Goal: Task Accomplishment & Management: Use online tool/utility

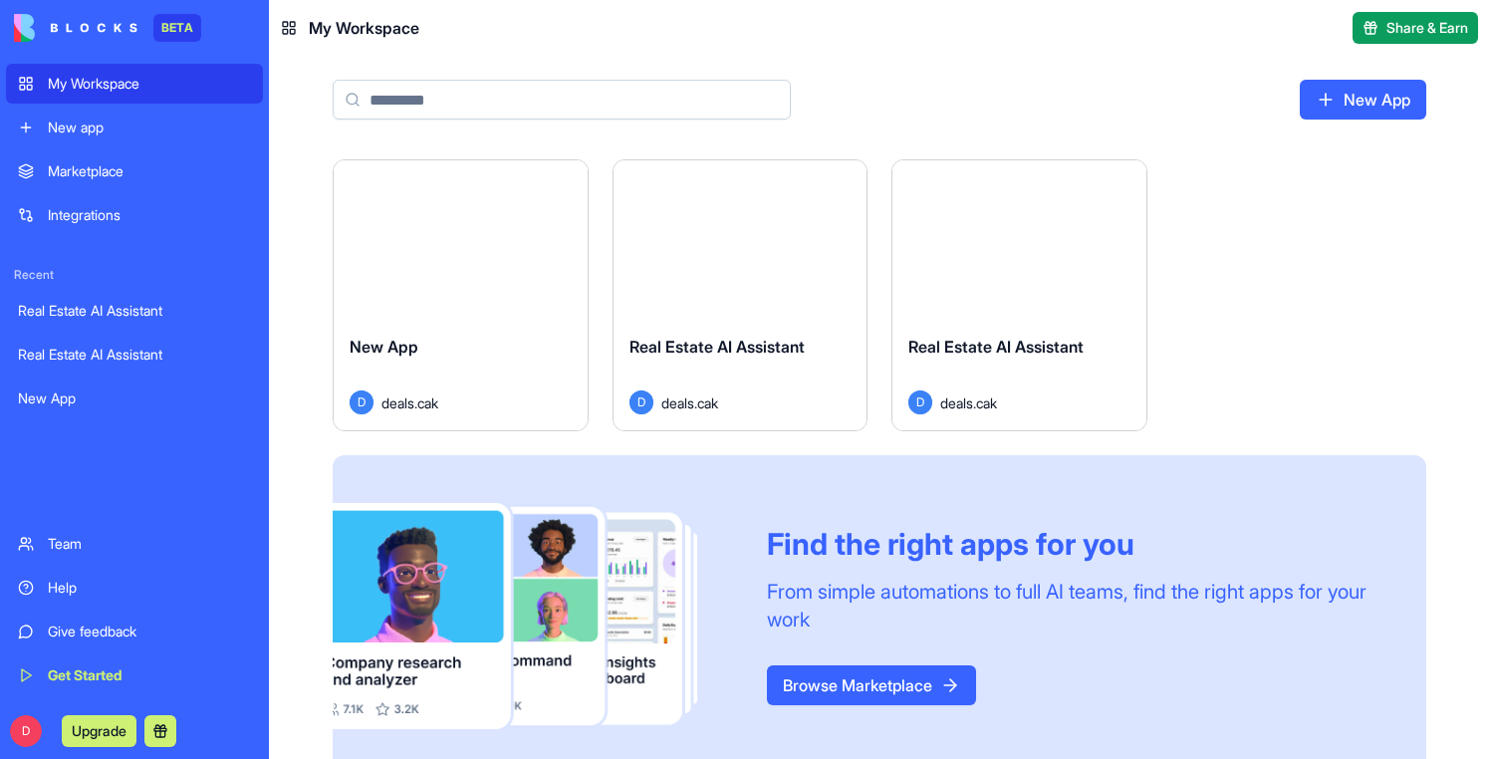
click at [522, 264] on div "Launch" at bounding box center [461, 239] width 254 height 158
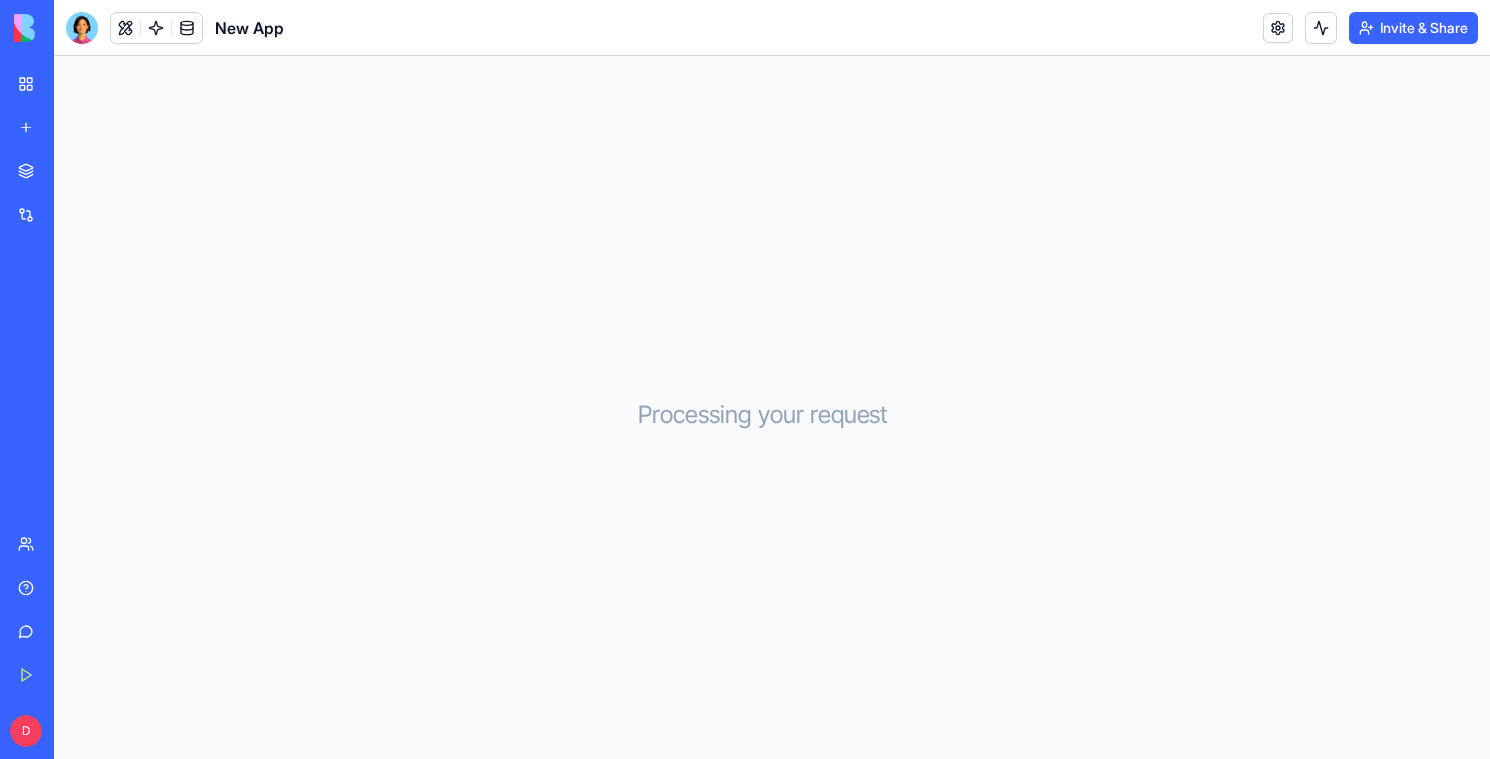
click at [88, 36] on div at bounding box center [82, 28] width 32 height 32
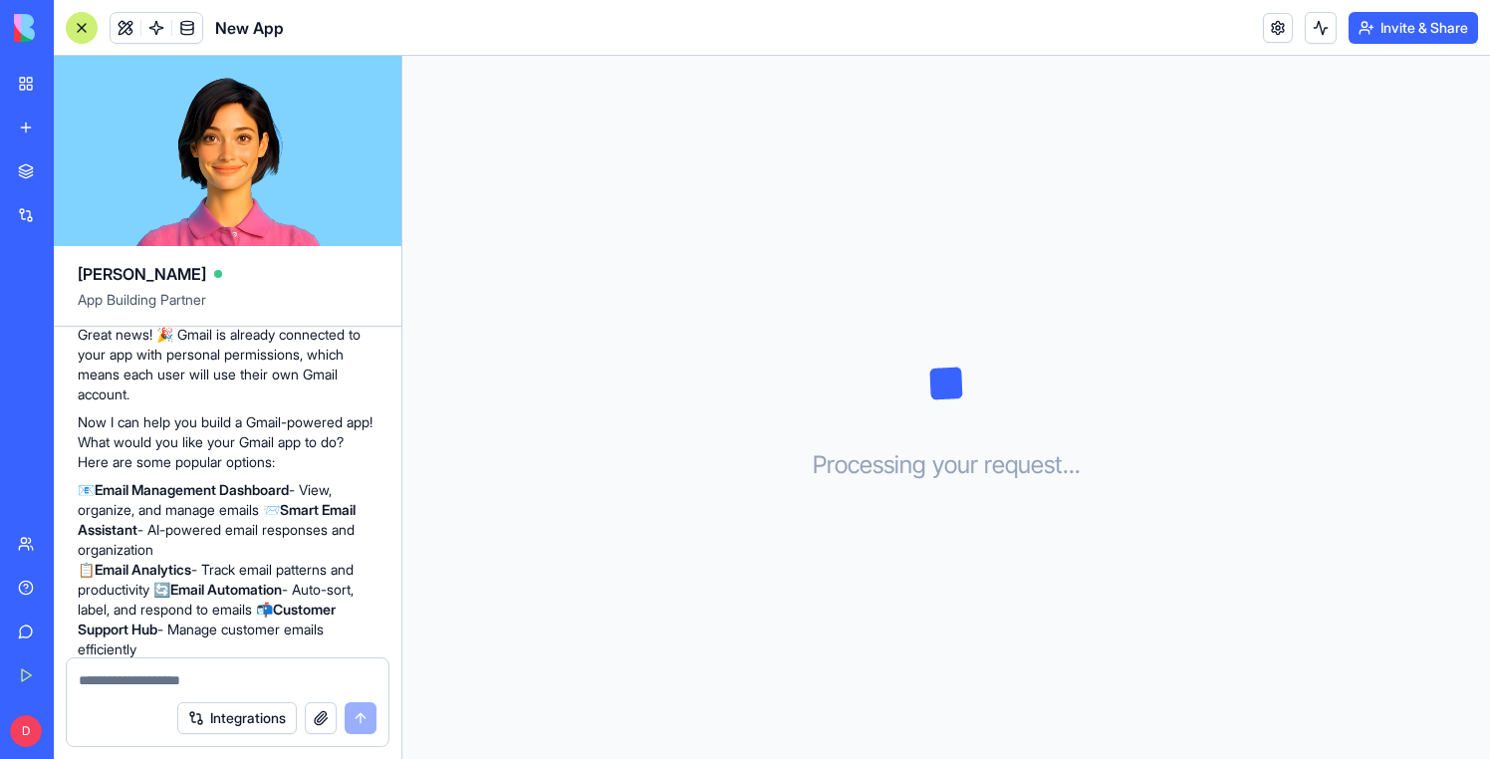
scroll to position [668, 0]
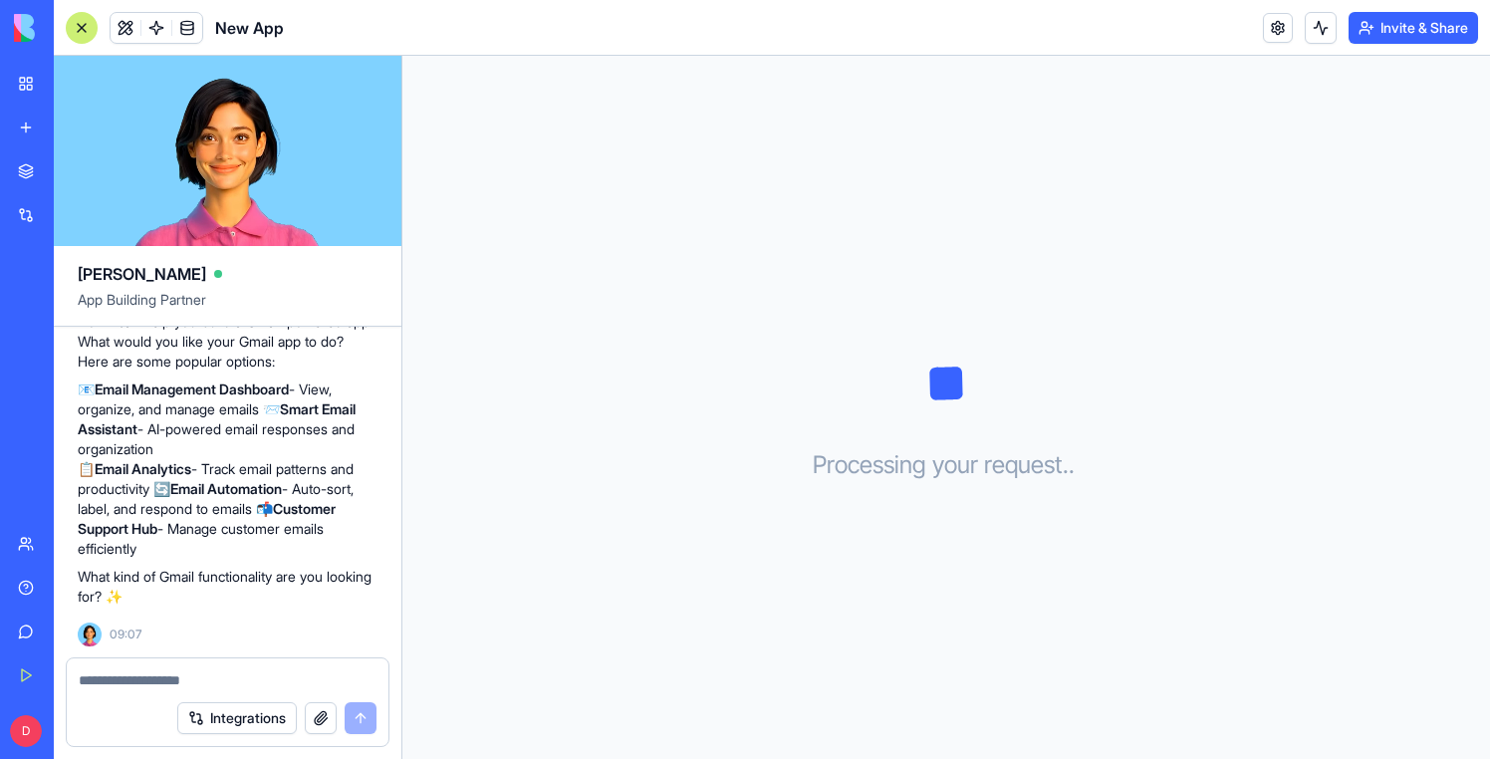
click at [32, 86] on link "My Workspace" at bounding box center [46, 84] width 80 height 40
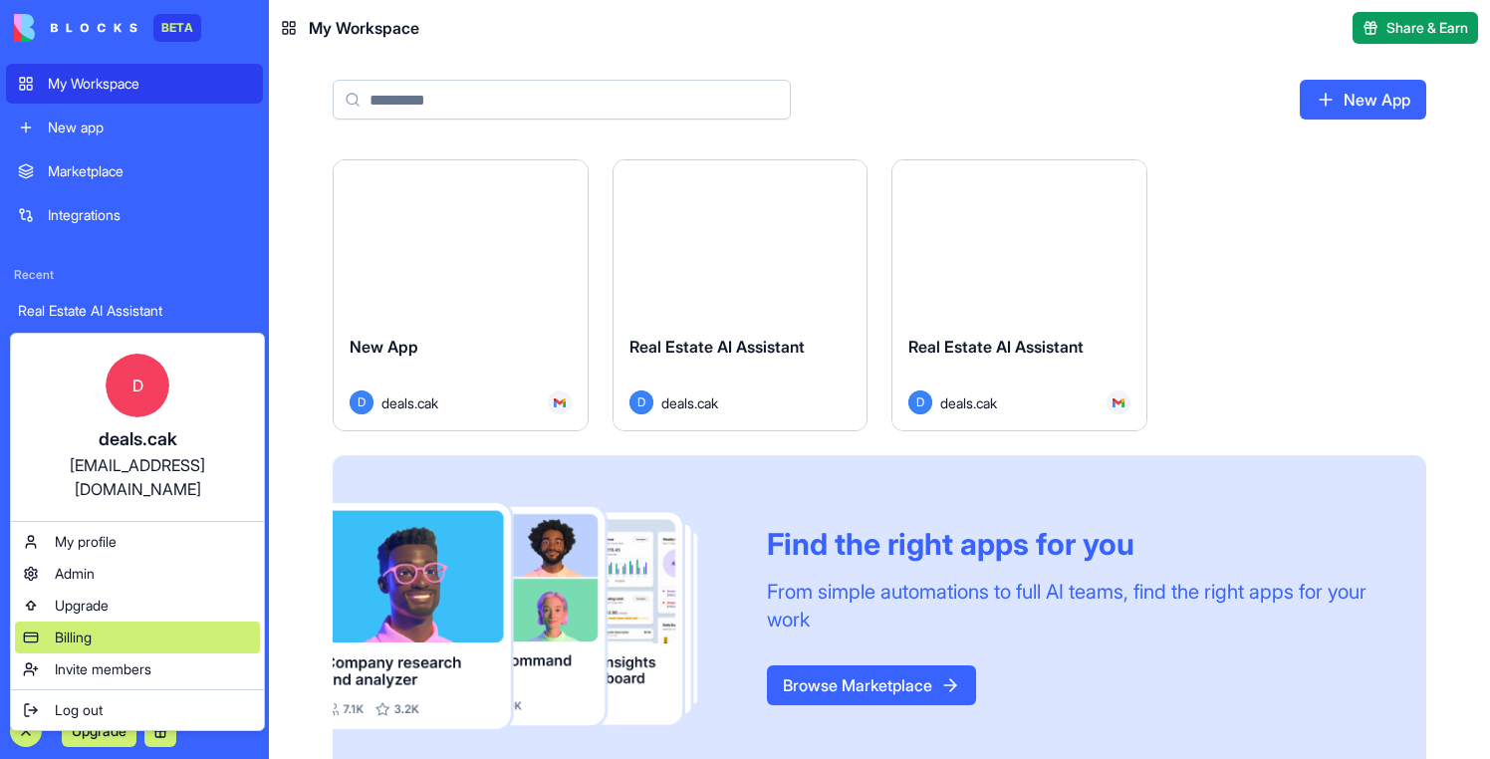
click at [69, 628] on span "Billing" at bounding box center [73, 638] width 37 height 20
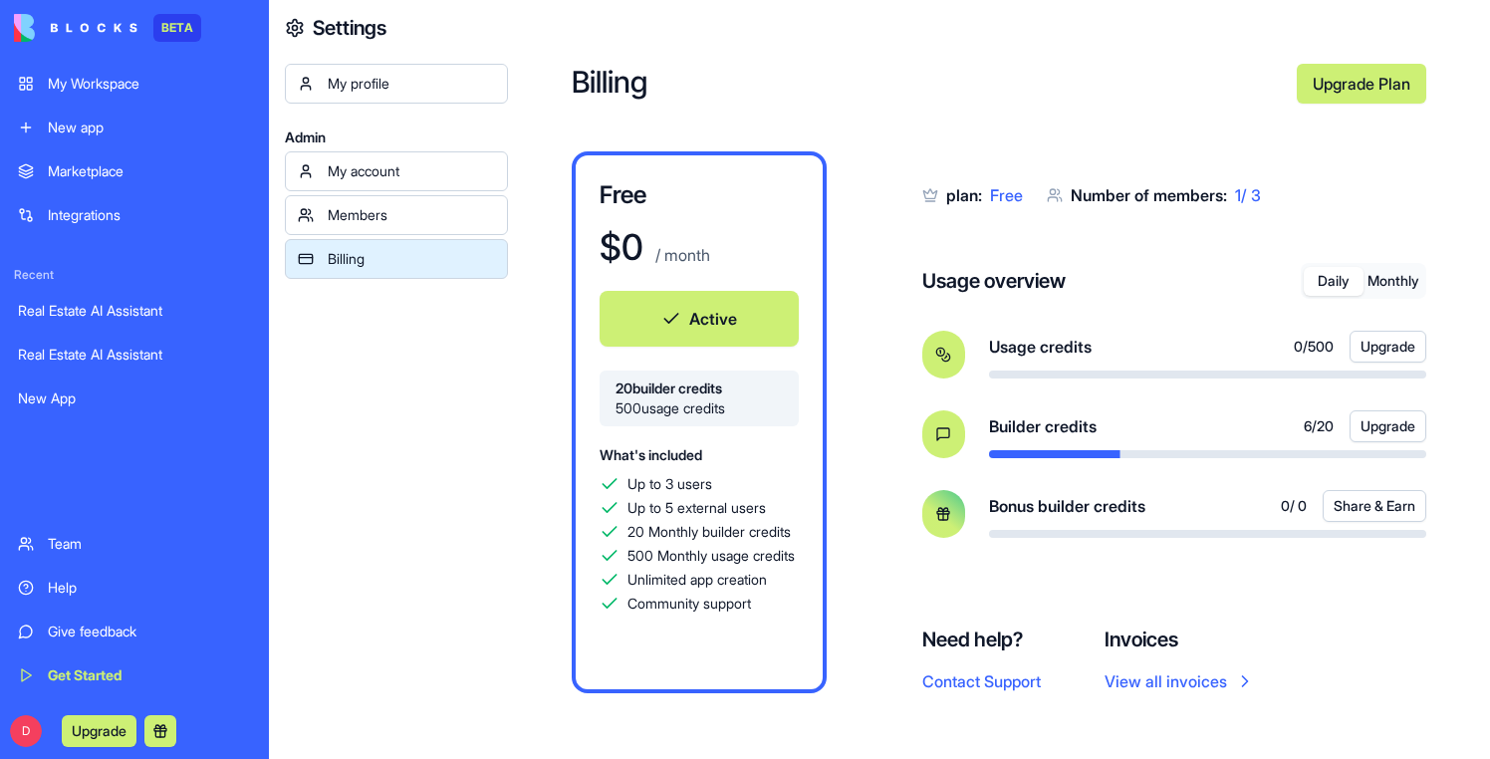
click at [1401, 281] on button "Monthly" at bounding box center [1394, 281] width 60 height 29
click at [1351, 287] on button "Daily" at bounding box center [1334, 281] width 60 height 29
click at [1389, 287] on button "Monthly" at bounding box center [1394, 281] width 60 height 29
click at [98, 316] on div "Real Estate AI Assistant" at bounding box center [134, 311] width 233 height 20
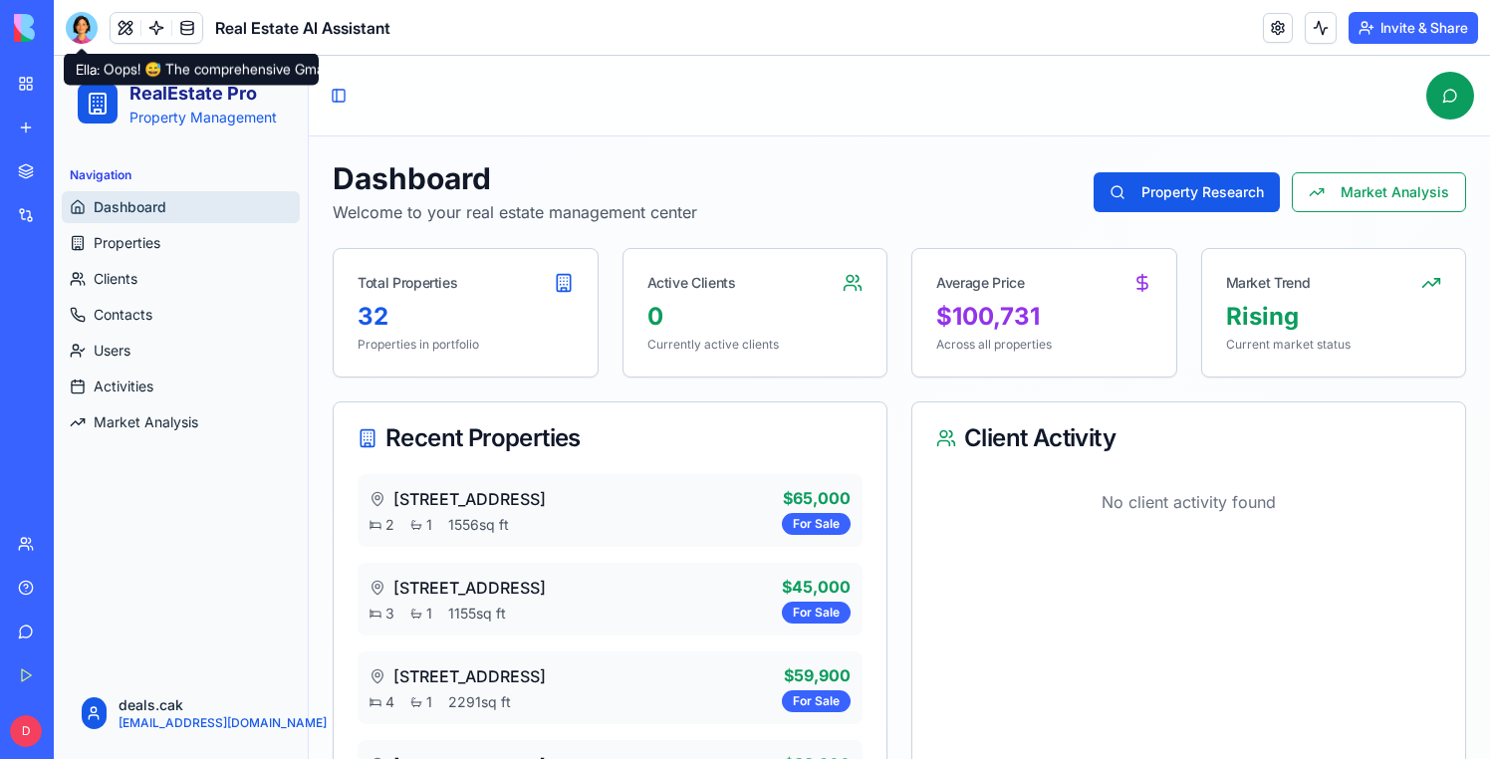
click at [84, 38] on body "BETA My Workspace New app Marketplace Integrations Recent Real Estate AI Assist…" at bounding box center [745, 379] width 1490 height 759
click at [84, 33] on div at bounding box center [82, 28] width 32 height 32
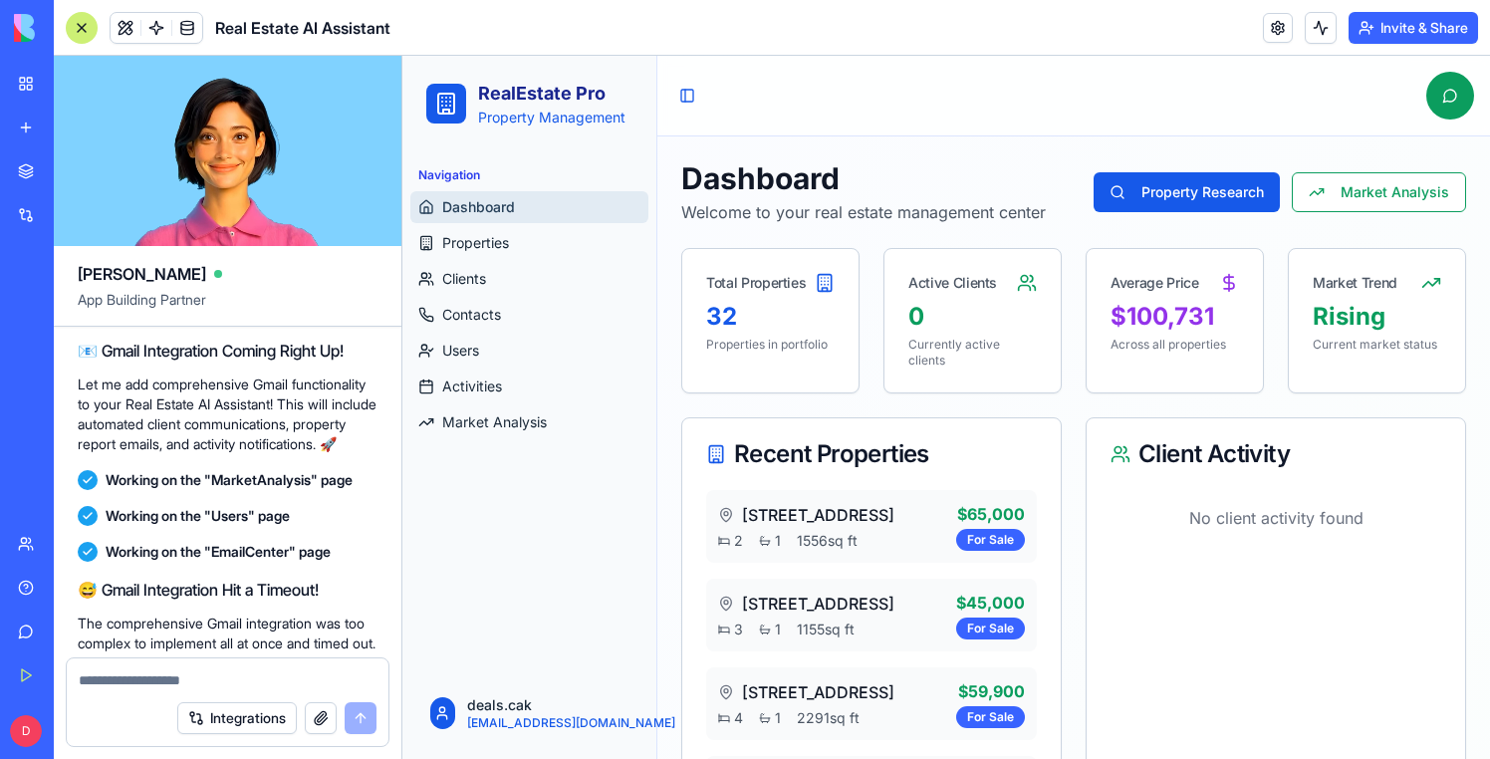
scroll to position [32559, 0]
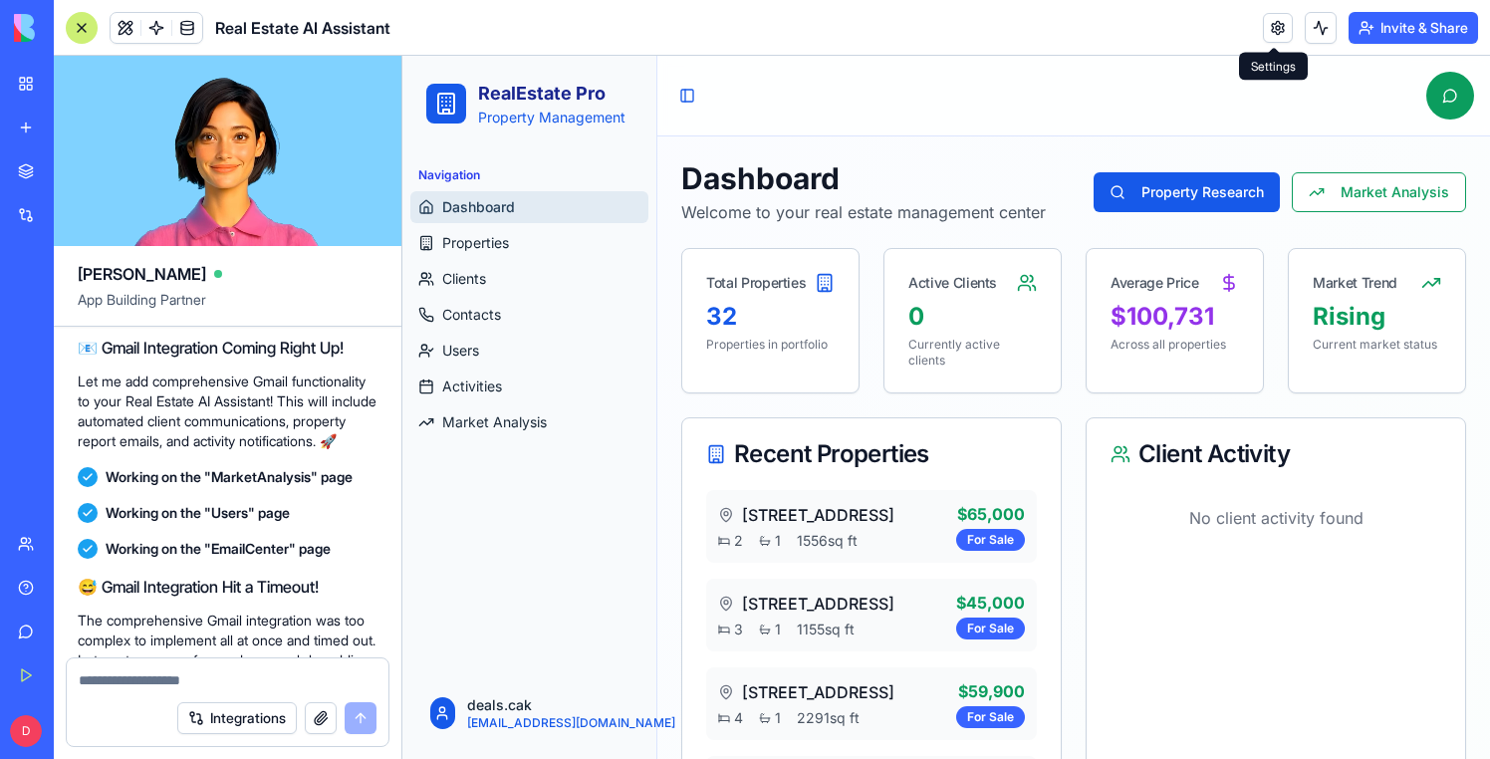
click at [1214, 32] on header "Real Estate AI Assistant Invite & Share" at bounding box center [772, 28] width 1436 height 56
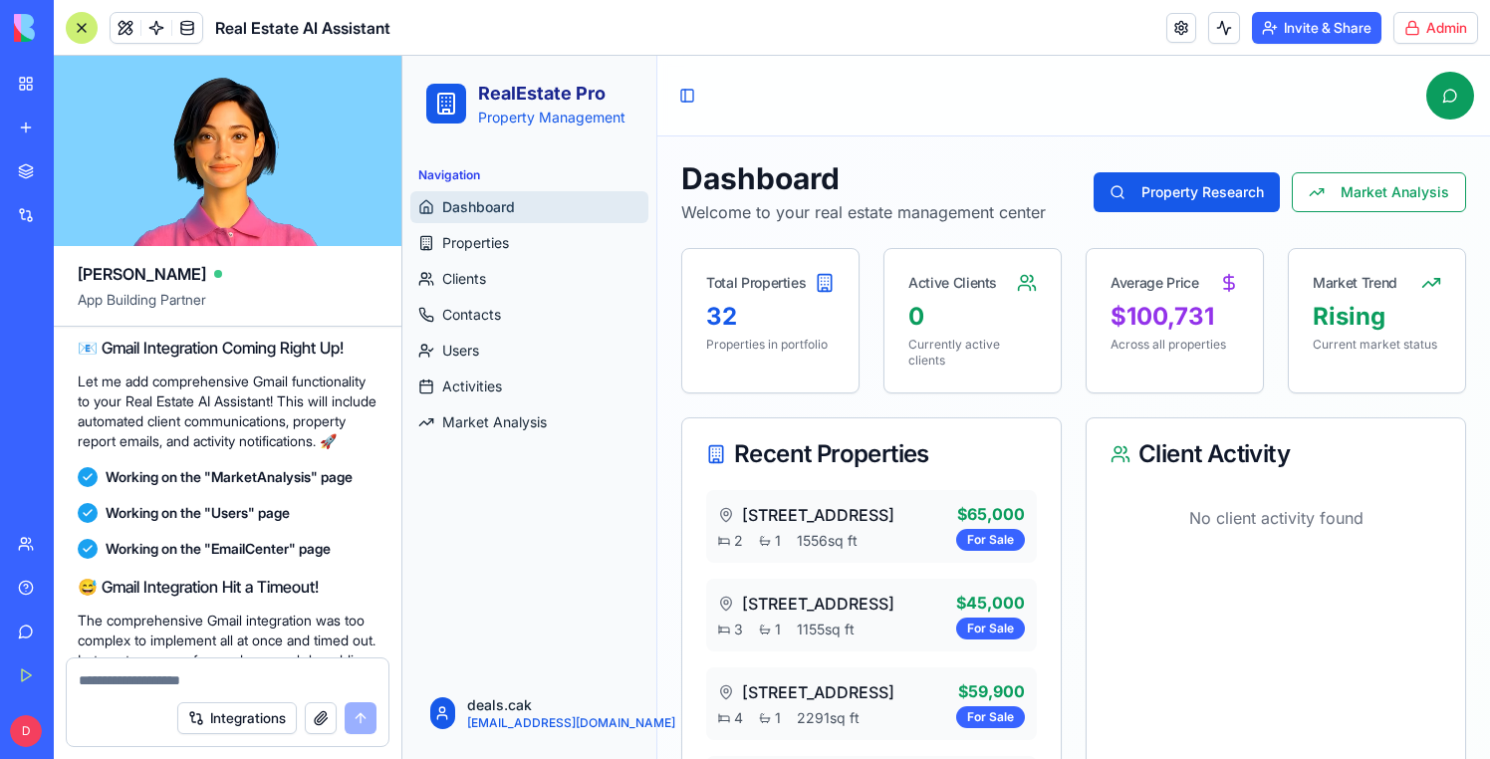
click at [1435, 27] on html "BETA My Workspace New app Marketplace Integrations Recent Real Estate AI Assist…" at bounding box center [745, 379] width 1490 height 759
click at [1435, 28] on html "BETA My Workspace New app Marketplace Integrations Recent Real Estate AI Assist…" at bounding box center [745, 379] width 1490 height 759
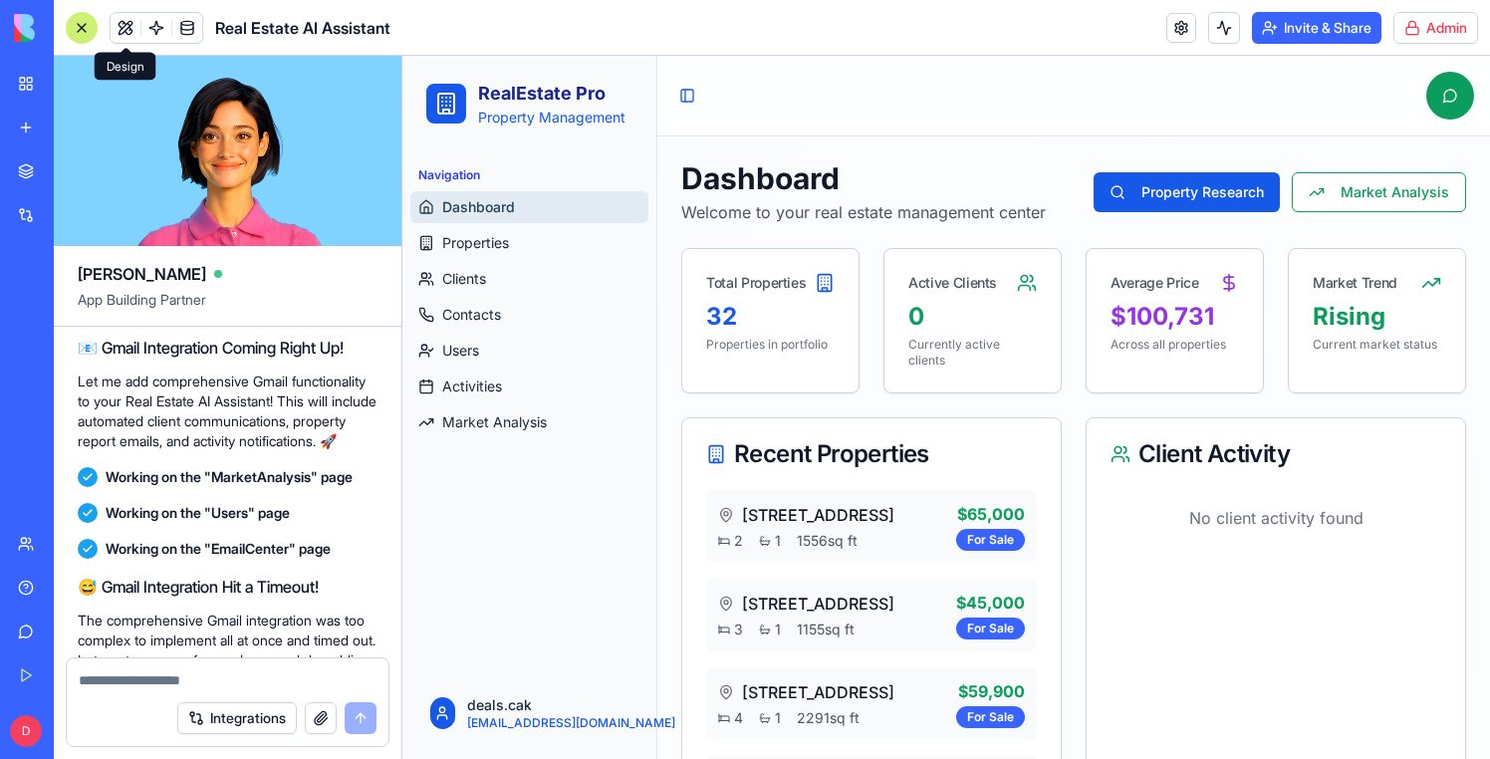
click at [128, 23] on button at bounding box center [126, 28] width 30 height 30
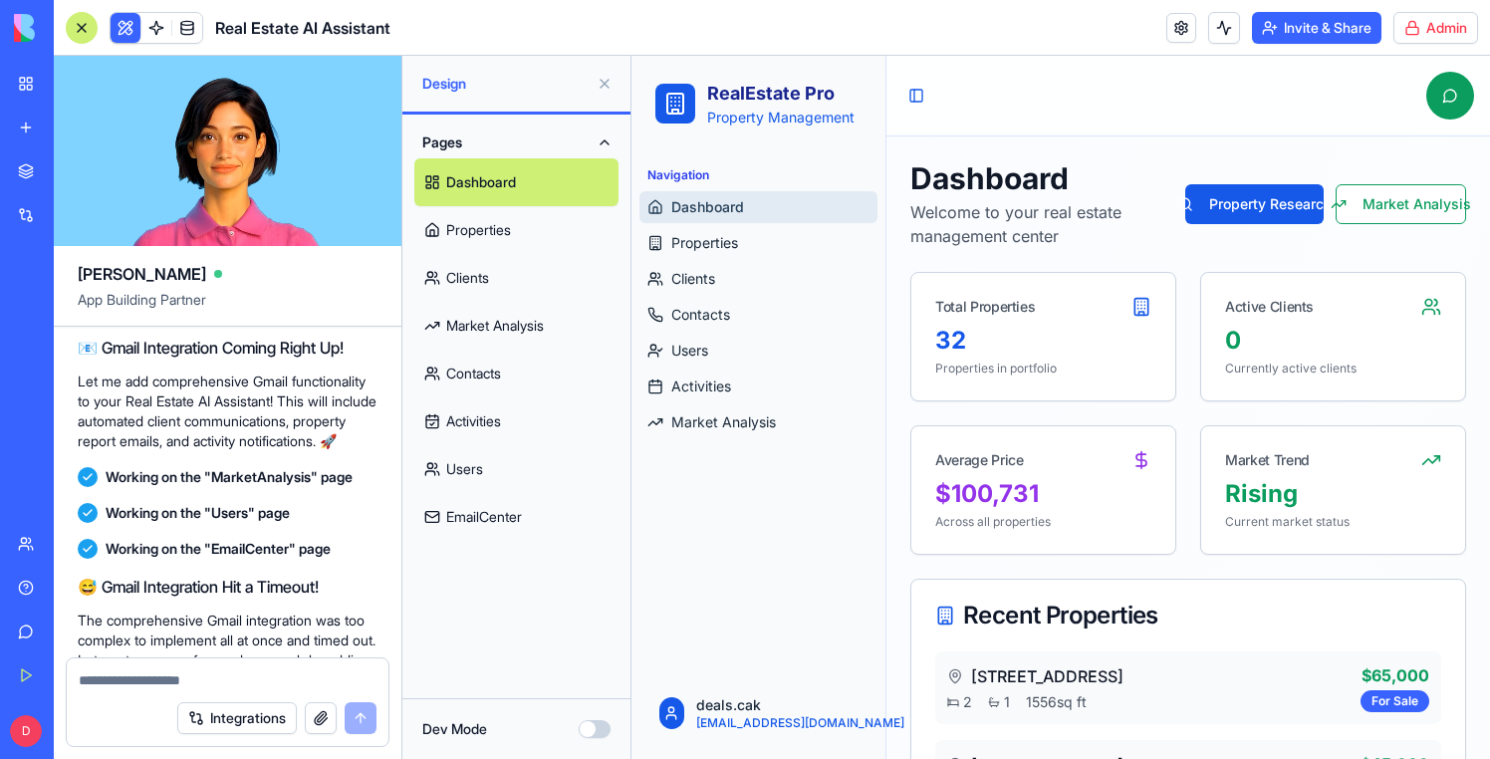
click at [589, 730] on button "Dev Mode" at bounding box center [595, 729] width 32 height 18
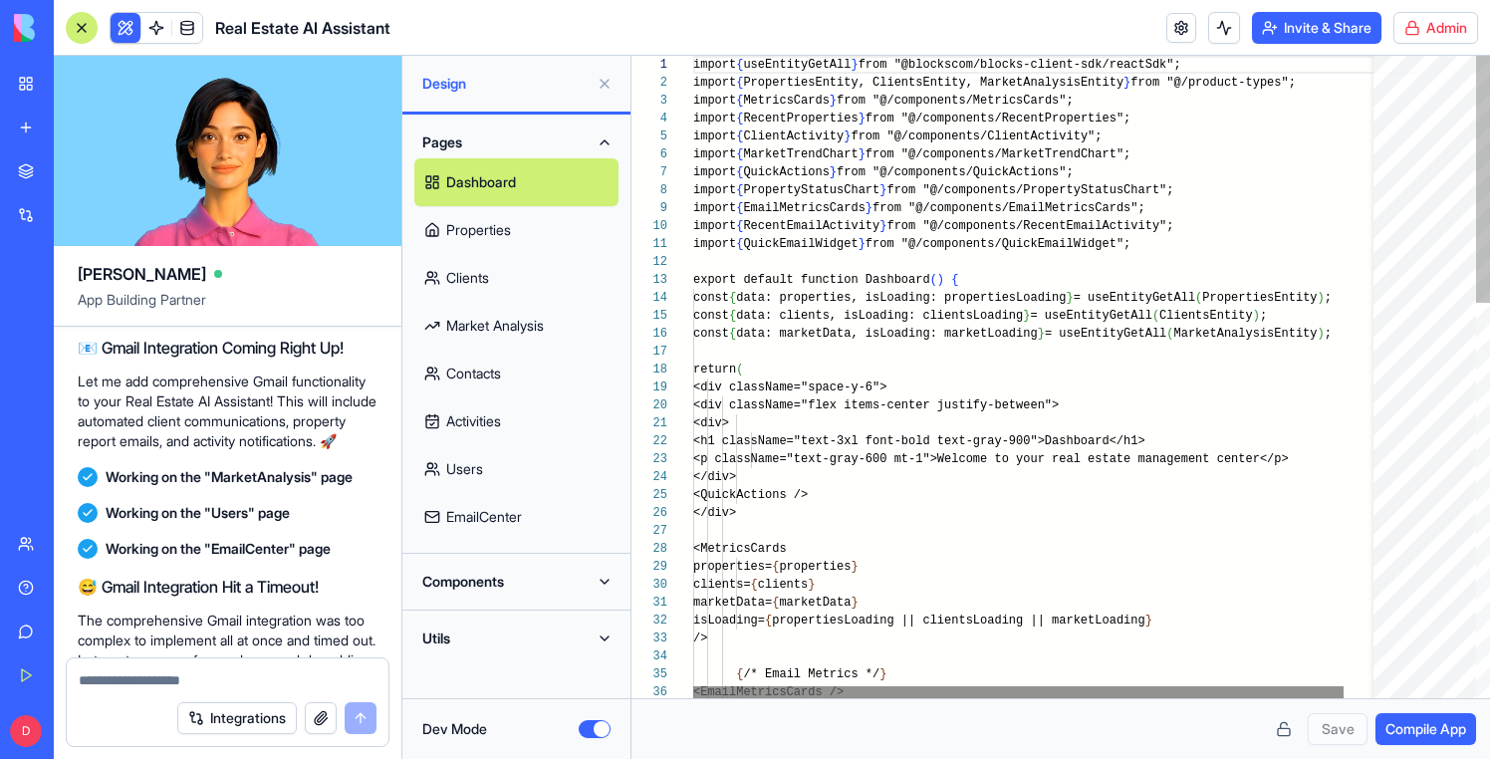
scroll to position [126, 0]
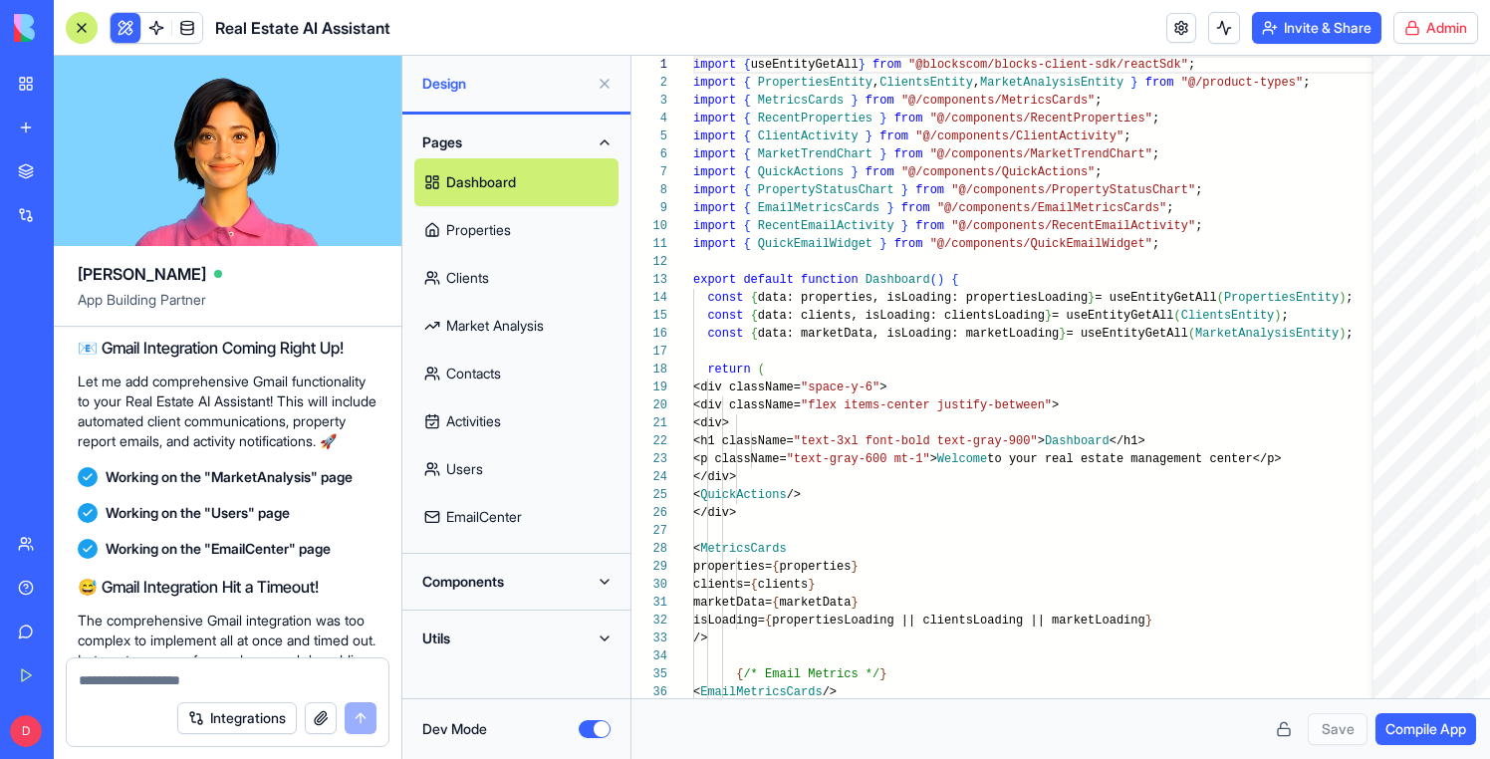
click at [1396, 717] on button "Compile App" at bounding box center [1426, 729] width 101 height 32
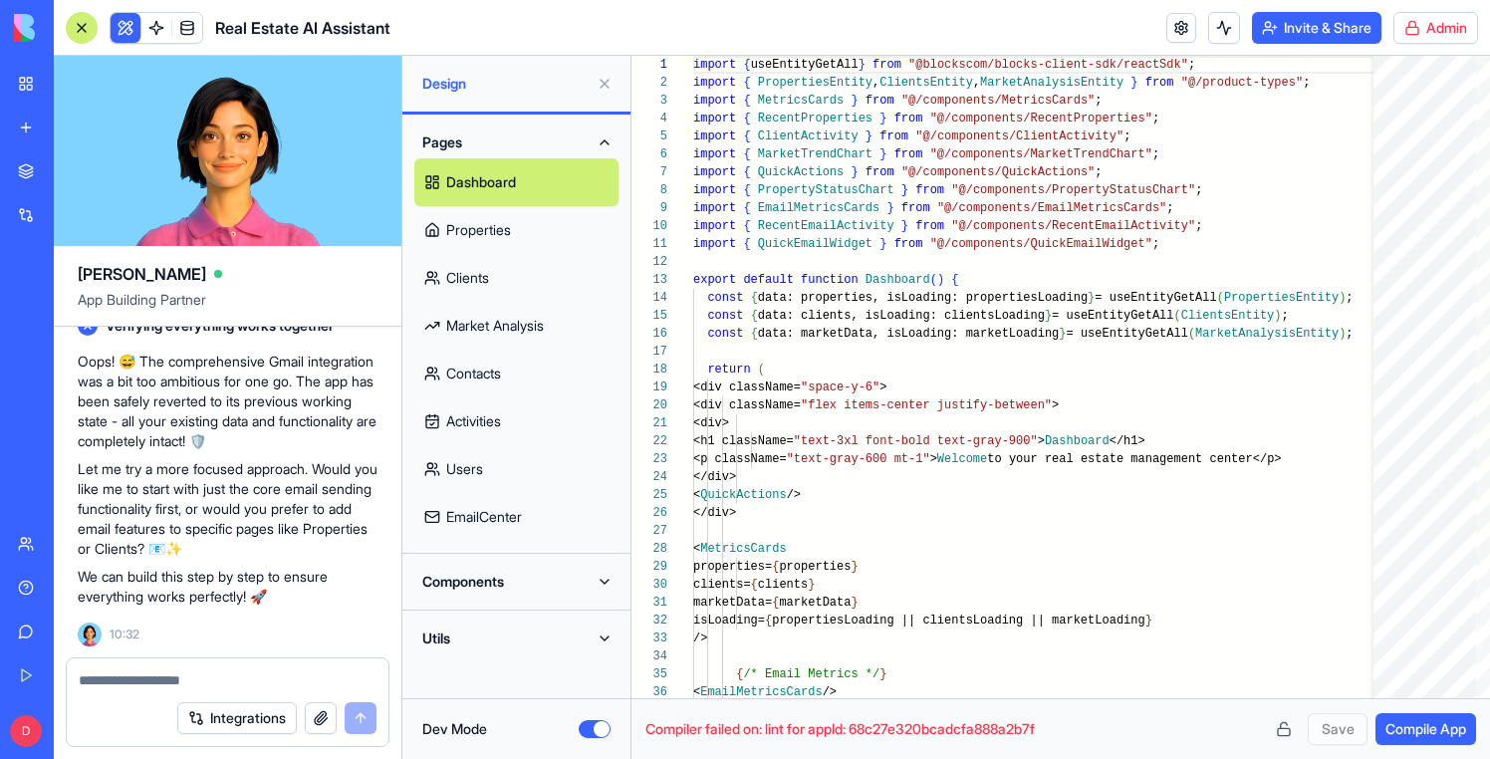
scroll to position [35850, 0]
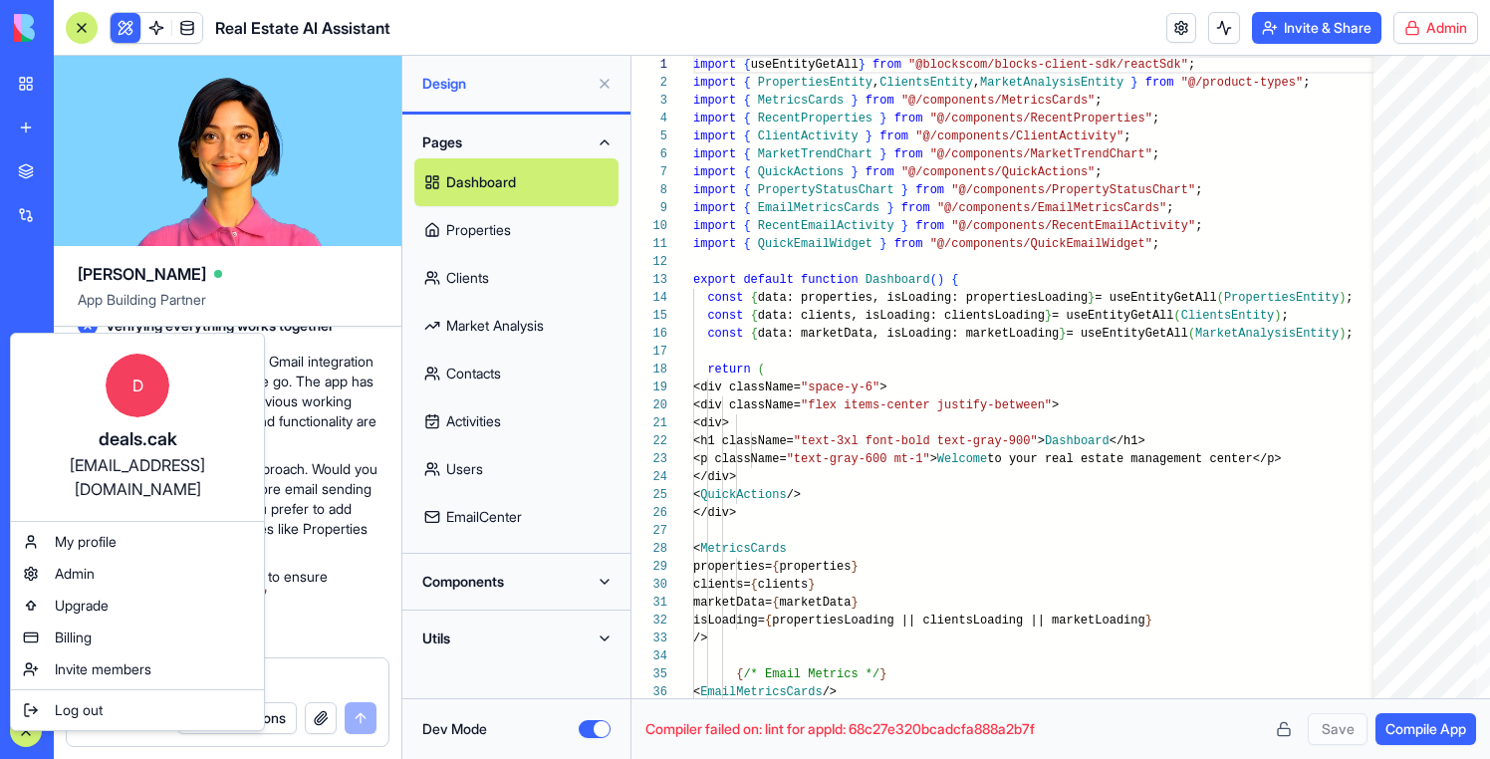
click at [546, 254] on html "BETA My Workspace New app Marketplace Integrations Recent Real Estate AI Assist…" at bounding box center [745, 379] width 1490 height 759
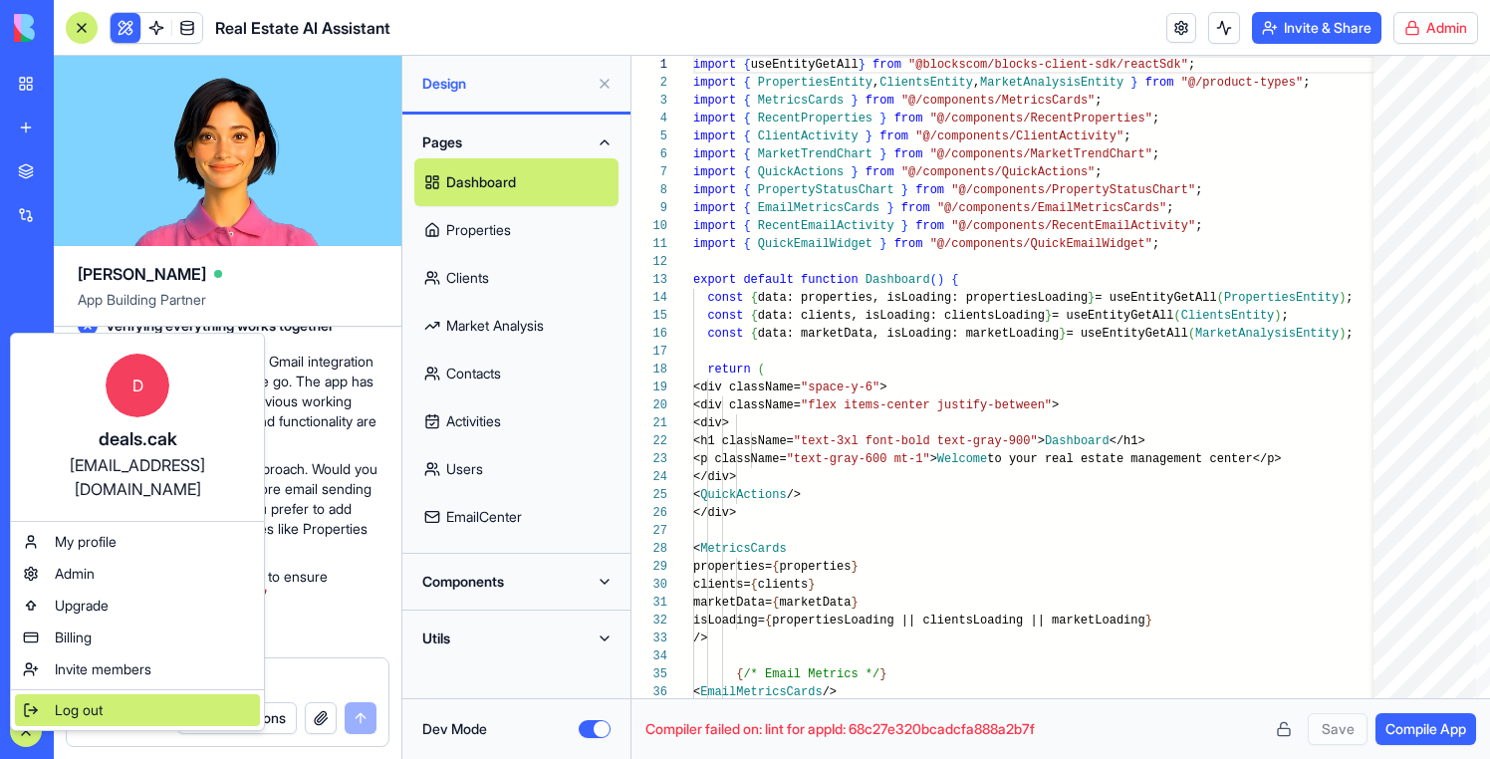
click at [97, 700] on span "Log out" at bounding box center [79, 710] width 48 height 20
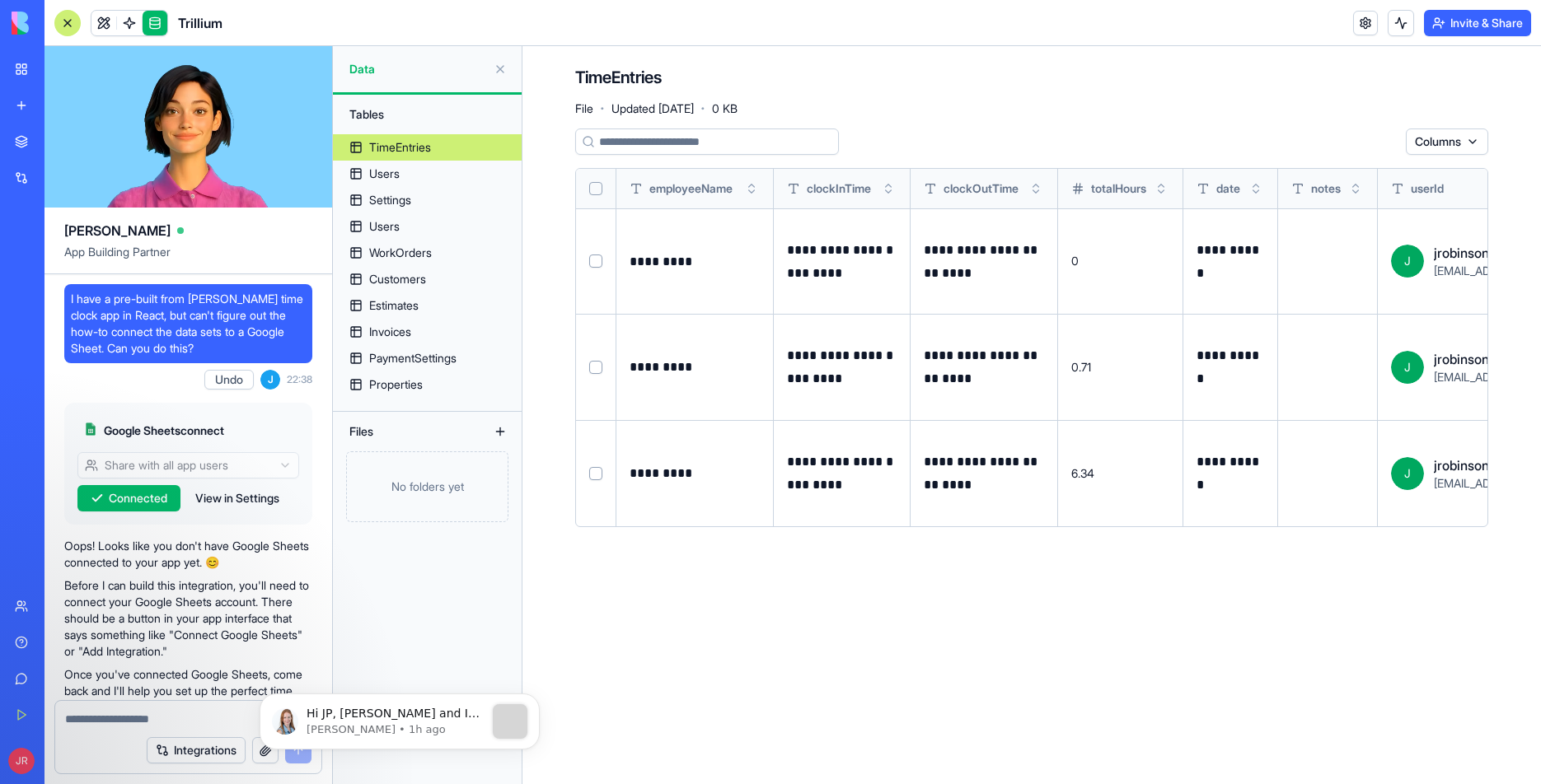
click at [16, 775] on div "JR" at bounding box center [22, 762] width 35 height 46
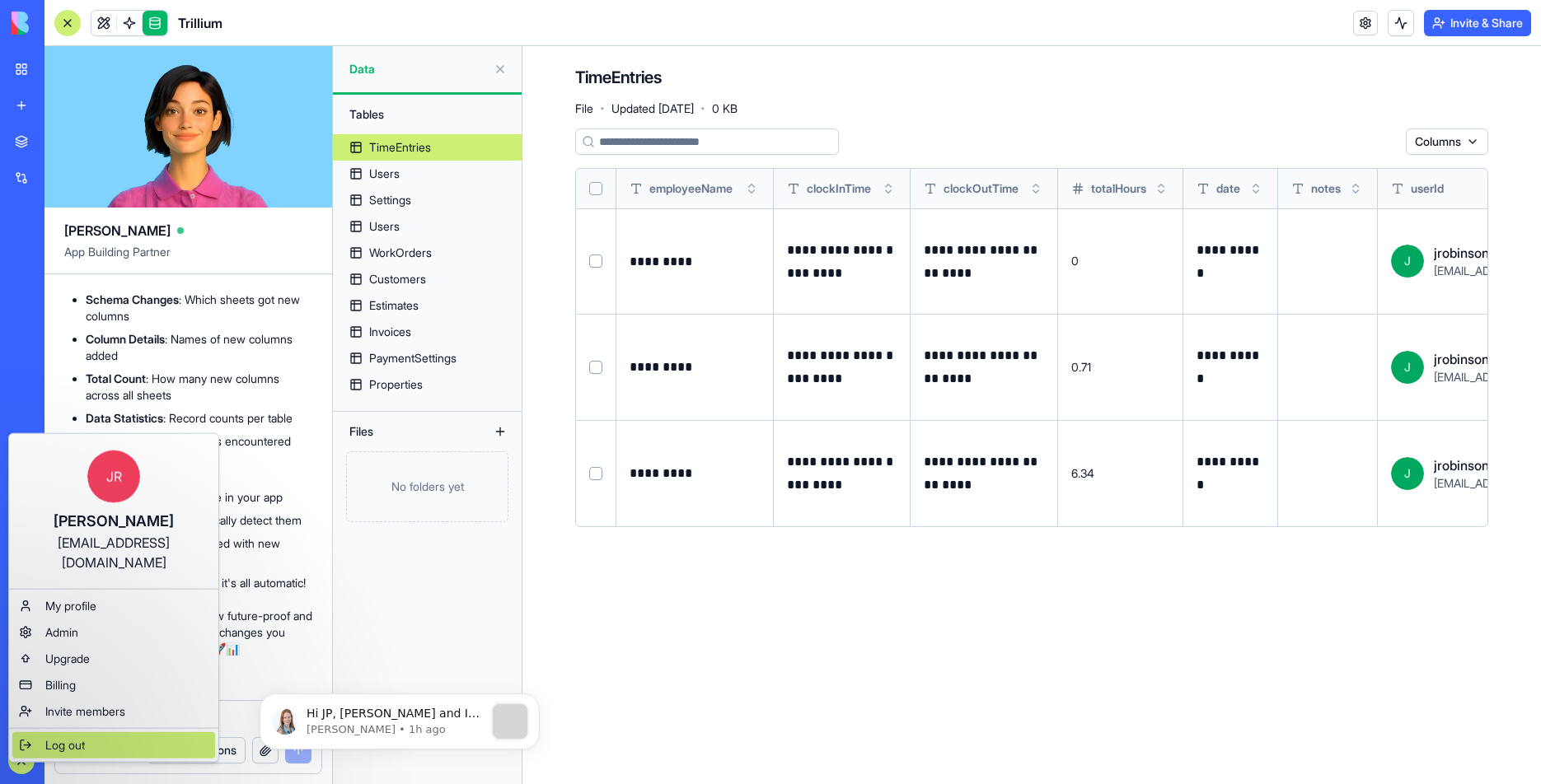
click at [84, 738] on span "Log out" at bounding box center [65, 746] width 40 height 17
